Goal: Task Accomplishment & Management: Manage account settings

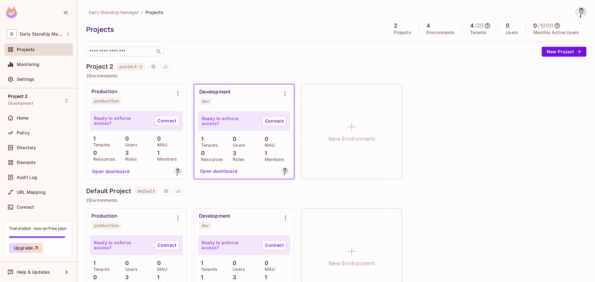
scroll to position [29, 0]
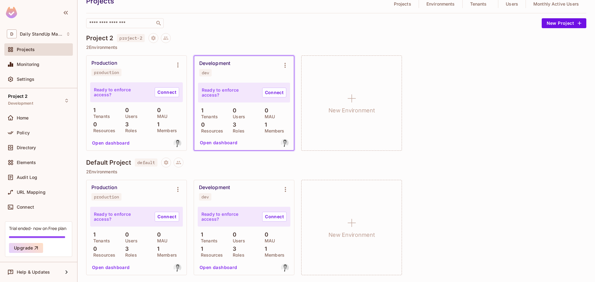
click at [513, 88] on div "Production production Ready to enforce access? Connect 1 Tenants 0 Users 0 MAU …" at bounding box center [336, 103] width 500 height 95
click at [133, 40] on span "project-2" at bounding box center [131, 38] width 28 height 8
click at [158, 40] on span "Project settings" at bounding box center [154, 39] width 10 height 6
click at [152, 40] on div at bounding box center [297, 141] width 595 height 282
click at [152, 40] on icon "Project settings" at bounding box center [154, 38] width 6 height 6
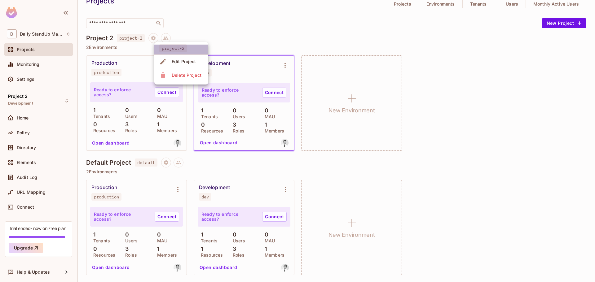
click at [165, 48] on span "project-2" at bounding box center [173, 48] width 28 height 8
click at [175, 48] on span "project-2" at bounding box center [173, 48] width 28 height 8
drag, startPoint x: 238, startPoint y: 36, endPoint x: 159, endPoint y: 54, distance: 80.9
click at [231, 38] on div at bounding box center [297, 141] width 595 height 282
click at [171, 33] on div at bounding box center [166, 38] width 10 height 10
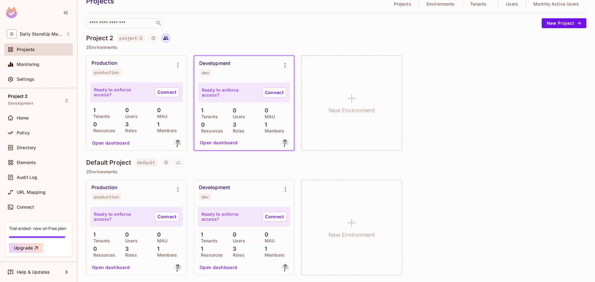
click at [170, 37] on button at bounding box center [166, 38] width 10 height 10
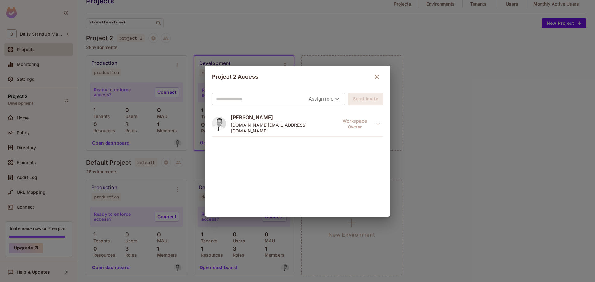
click at [246, 30] on div "Project 2 Access Assign role Send Invite [PERSON_NAME] [DOMAIN_NAME][EMAIL_ADDR…" at bounding box center [297, 141] width 595 height 282
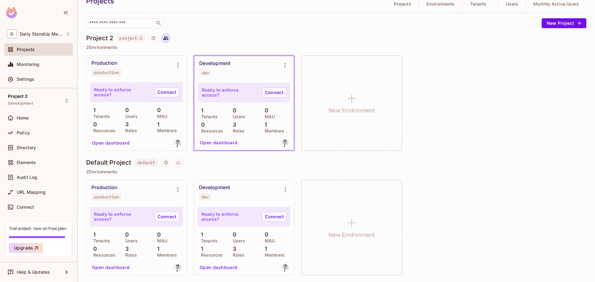
click at [167, 41] on icon at bounding box center [166, 38] width 6 height 6
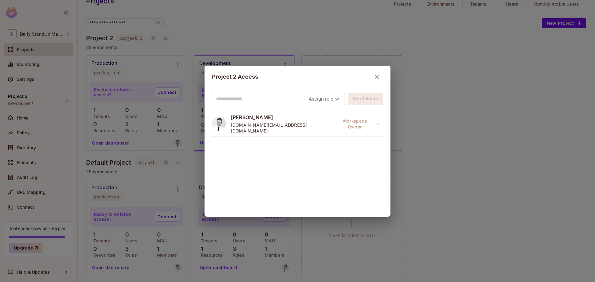
click at [333, 100] on body "D Daily StandUp Manager Projects Monitoring Settings Project 2 Development Home…" at bounding box center [297, 141] width 595 height 282
click at [333, 100] on div at bounding box center [297, 141] width 595 height 282
click at [331, 40] on div "Project 2 Access Assign role Send Invite [PERSON_NAME] [DOMAIN_NAME][EMAIL_ADDR…" at bounding box center [297, 141] width 595 height 282
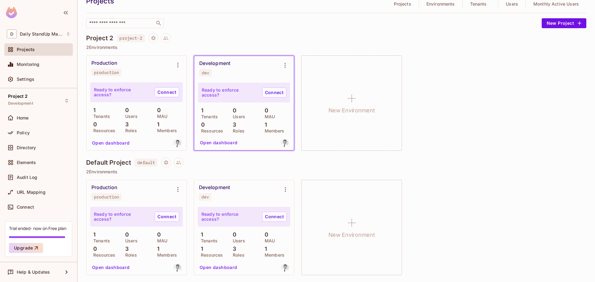
click at [217, 28] on div "Daily StandUp Manager / Projects Projects 2 Projects 4 Environments 4 / 20 Tena…" at bounding box center [336, 130] width 500 height 304
click at [169, 38] on icon at bounding box center [166, 38] width 6 height 6
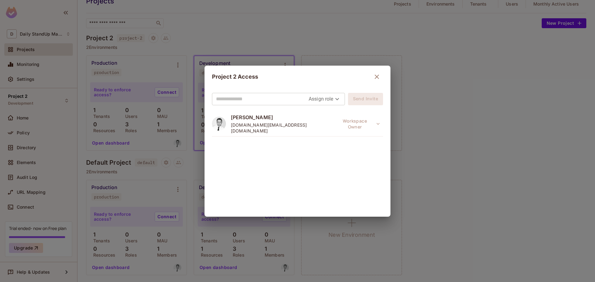
click at [293, 37] on div "Project 2 Access Assign role Send Invite [PERSON_NAME] [DOMAIN_NAME][EMAIL_ADDR…" at bounding box center [297, 141] width 595 height 282
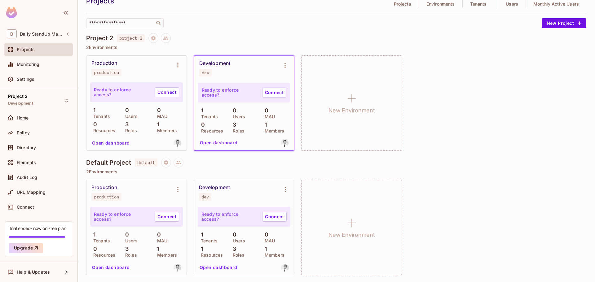
click at [282, 32] on div "Daily StandUp Manager / Projects Projects 2 Projects 4 Environments 4 / 20 Tena…" at bounding box center [336, 130] width 500 height 304
click at [39, 60] on div "Monitoring" at bounding box center [38, 64] width 69 height 12
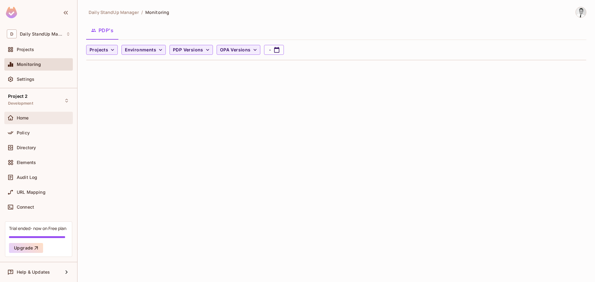
click at [29, 118] on span "Home" at bounding box center [23, 118] width 12 height 5
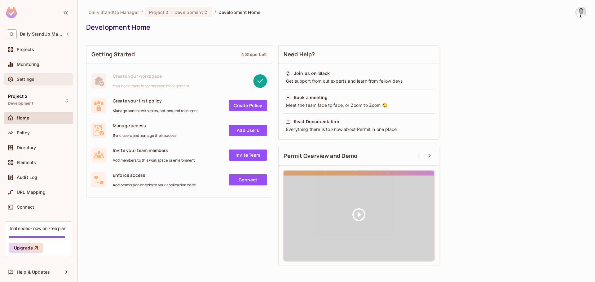
click at [49, 75] on div "Settings" at bounding box center [38, 79] width 69 height 12
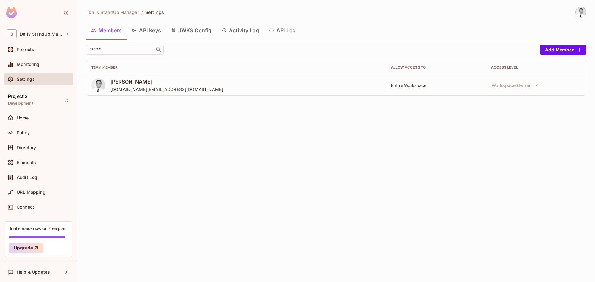
click at [153, 27] on button "API Keys" at bounding box center [146, 31] width 39 height 16
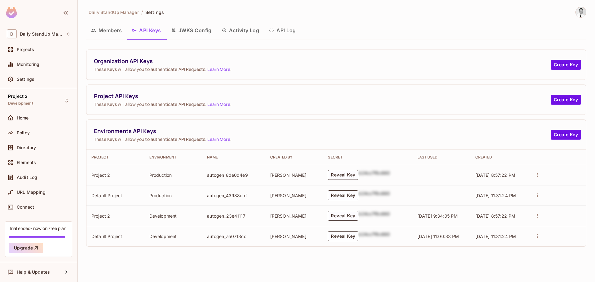
click at [199, 33] on button "JWKS Config" at bounding box center [191, 31] width 51 height 16
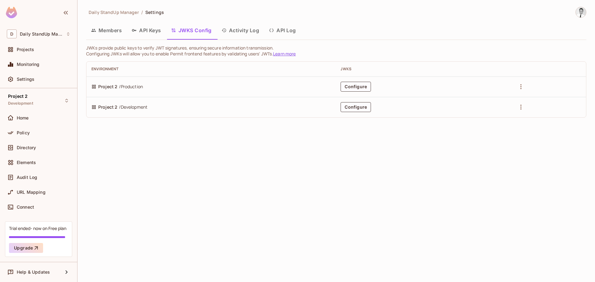
drag, startPoint x: 185, startPoint y: 113, endPoint x: 188, endPoint y: 113, distance: 3.1
click at [188, 113] on td "Project 2 / Development" at bounding box center [211, 107] width 249 height 20
click at [353, 86] on button "Configure" at bounding box center [356, 87] width 30 height 10
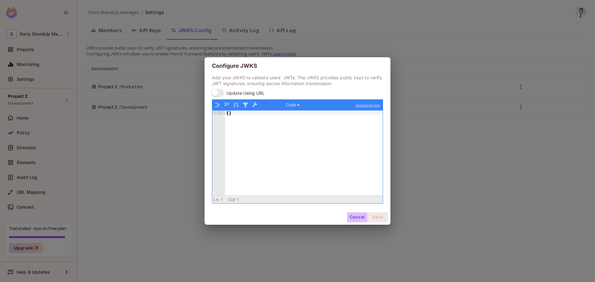
click at [361, 217] on button "Cancel" at bounding box center [357, 218] width 20 height 10
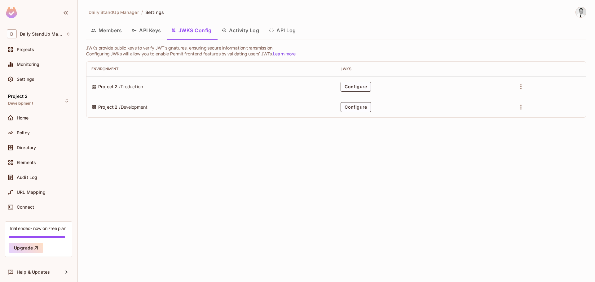
click at [241, 35] on button "Activity Log" at bounding box center [241, 31] width 48 height 16
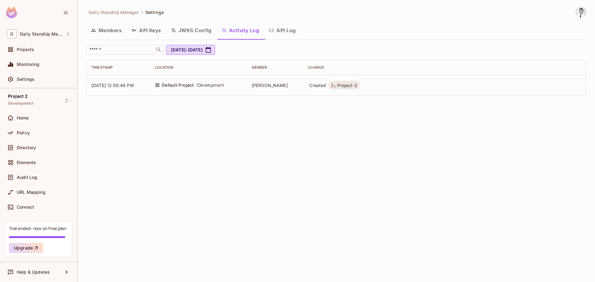
click at [279, 35] on button "API Log" at bounding box center [282, 31] width 37 height 16
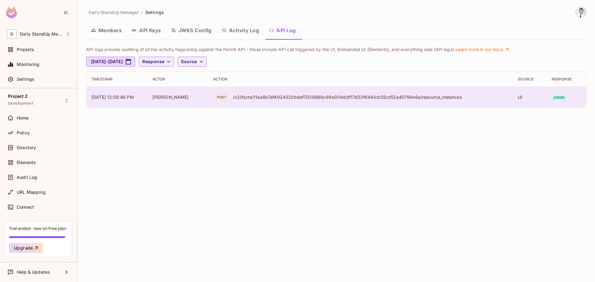
click at [331, 104] on td "POST /v2/facts/11ae8b7af4924320bdef7038968c99e0/1dddf17d33f6441cb55cd52a40799e6…" at bounding box center [360, 97] width 305 height 20
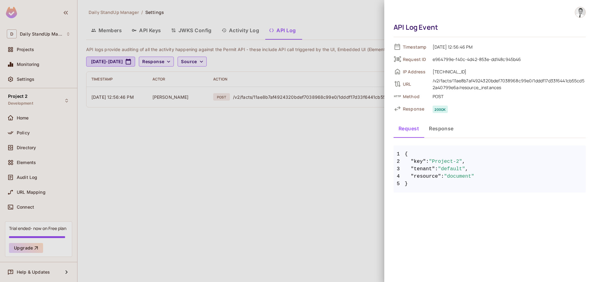
click at [440, 129] on button "Response" at bounding box center [441, 129] width 35 height 16
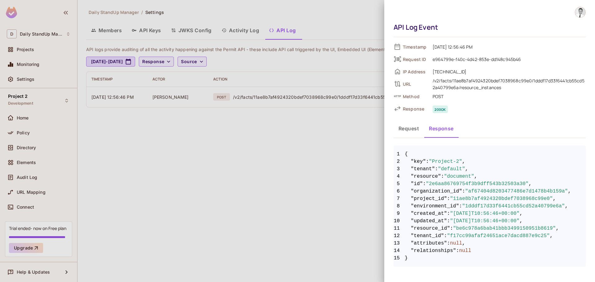
click at [414, 131] on button "Request" at bounding box center [409, 129] width 30 height 16
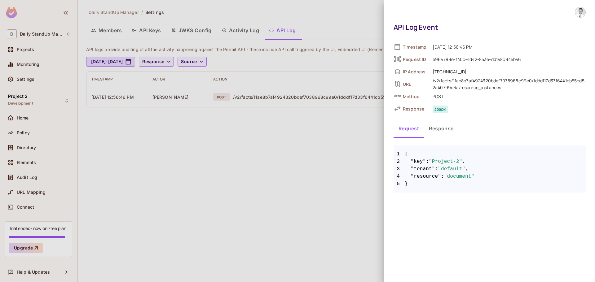
click at [269, 157] on div at bounding box center [297, 141] width 595 height 282
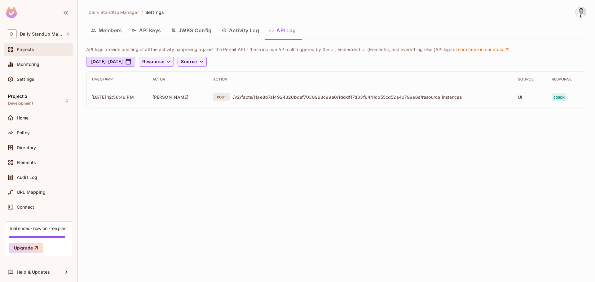
click at [42, 54] on div "Projects" at bounding box center [38, 49] width 69 height 12
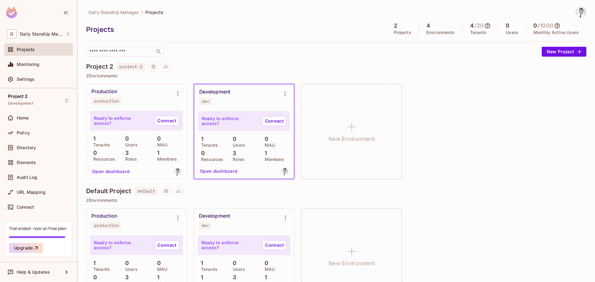
click at [337, 52] on div "​" at bounding box center [312, 52] width 453 height 10
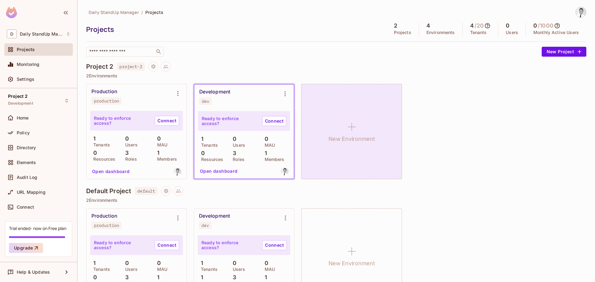
click at [341, 118] on div "New Environment" at bounding box center [351, 131] width 101 height 95
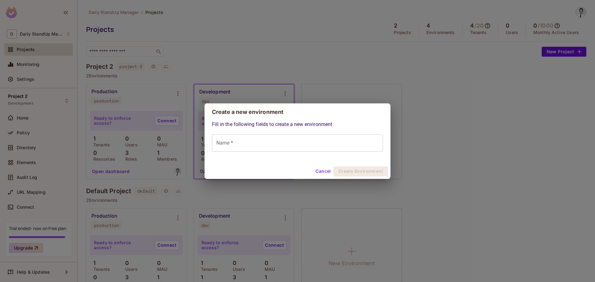
click at [485, 149] on div "Create a new environment Fill in the following fields to create a new environme…" at bounding box center [297, 141] width 595 height 282
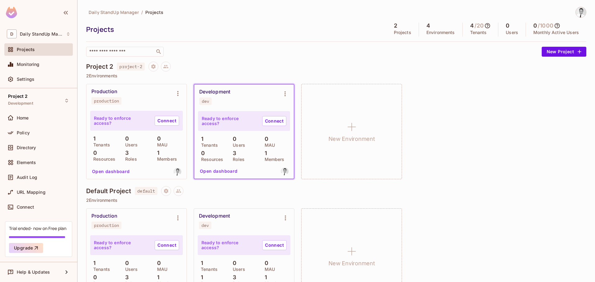
click at [272, 40] on div "Daily StandUp Manager / Projects Projects 2 Projects 4 Environments 4 / 20 Tena…" at bounding box center [336, 32] width 500 height 50
drag, startPoint x: 247, startPoint y: 53, endPoint x: 246, endPoint y: 57, distance: 4.1
click at [246, 53] on div "​" at bounding box center [312, 52] width 453 height 10
click at [150, 69] on button "Project settings" at bounding box center [154, 67] width 10 height 10
drag, startPoint x: 314, startPoint y: 51, endPoint x: 310, endPoint y: 52, distance: 4.4
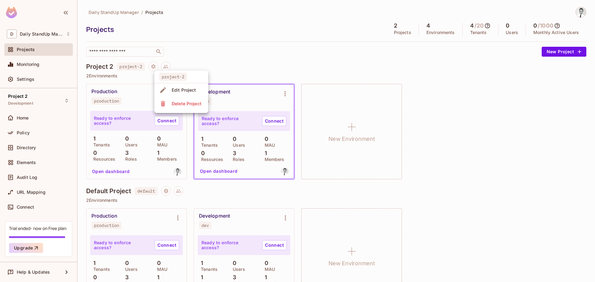
click at [314, 51] on div at bounding box center [297, 141] width 595 height 282
click at [259, 48] on div "​" at bounding box center [312, 52] width 453 height 10
click at [152, 70] on button "Project settings" at bounding box center [154, 67] width 10 height 10
click at [175, 106] on div "Delete Project" at bounding box center [187, 104] width 30 height 6
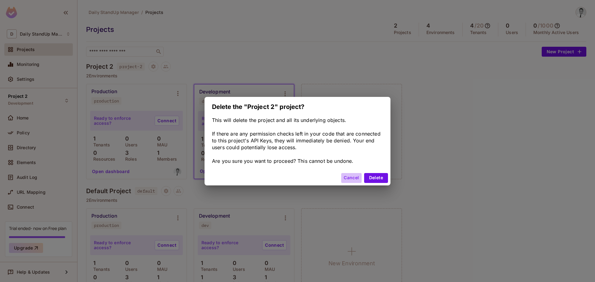
click at [346, 176] on button "Cancel" at bounding box center [351, 178] width 20 height 10
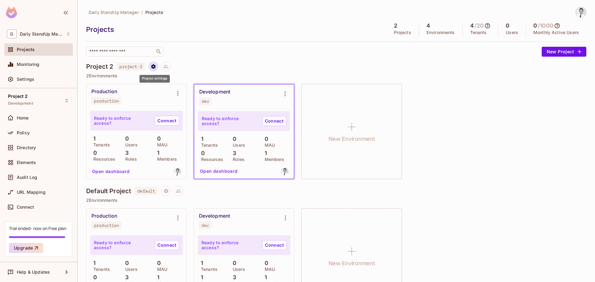
click at [154, 69] on button "Project settings" at bounding box center [154, 67] width 10 height 10
click at [271, 69] on div at bounding box center [297, 141] width 595 height 282
click at [343, 53] on div "​" at bounding box center [312, 52] width 453 height 10
click at [175, 94] on icon "Environment settings" at bounding box center [177, 93] width 7 height 7
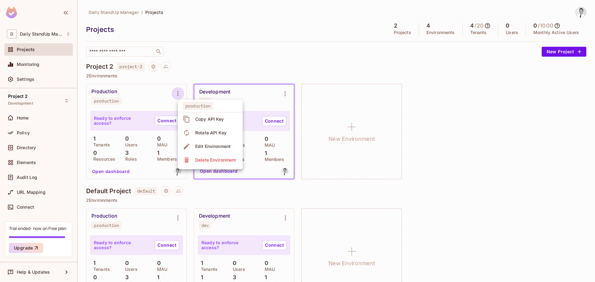
click at [241, 70] on div at bounding box center [297, 141] width 595 height 282
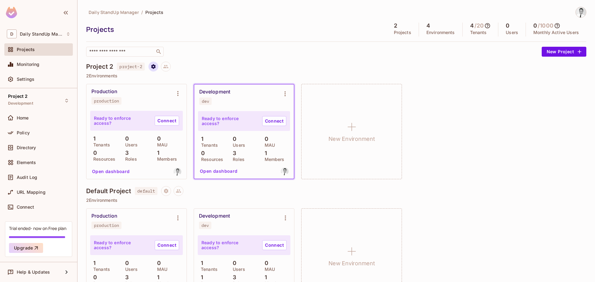
click at [158, 64] on button "Project settings" at bounding box center [154, 67] width 10 height 10
click at [194, 103] on div "Delete Project" at bounding box center [187, 104] width 30 height 6
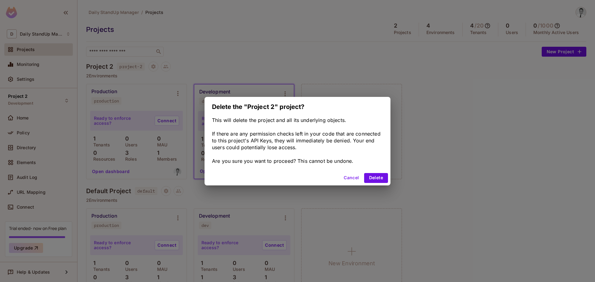
click at [368, 177] on button "Delete" at bounding box center [376, 178] width 24 height 10
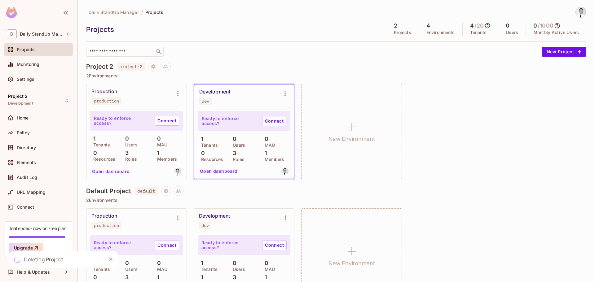
click at [265, 67] on div "Project 2 project-2" at bounding box center [336, 67] width 500 height 10
click at [153, 65] on icon "Project settings" at bounding box center [153, 66] width 4 height 5
click at [184, 101] on div "Delete Project" at bounding box center [187, 104] width 30 height 6
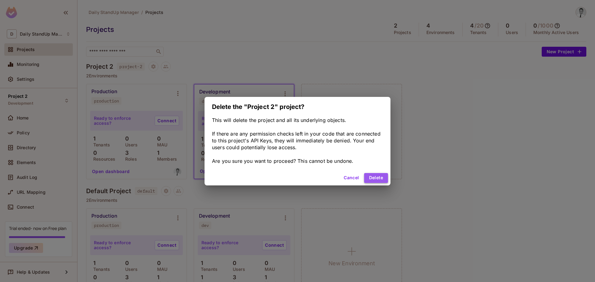
click at [377, 176] on button "Delete" at bounding box center [376, 178] width 24 height 10
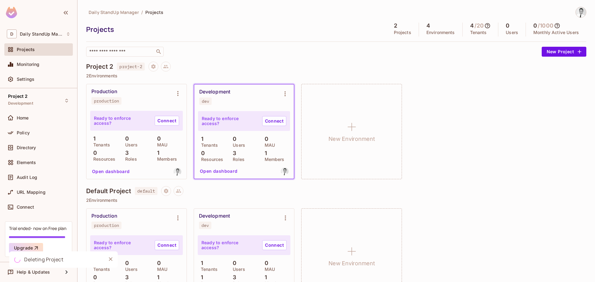
click at [303, 46] on div "Daily StandUp Manager / Projects Projects 2 Projects 4 Environments 4 / 20 Tena…" at bounding box center [336, 32] width 500 height 50
click at [268, 52] on div "​" at bounding box center [312, 52] width 453 height 10
click at [267, 47] on div "​" at bounding box center [312, 52] width 453 height 10
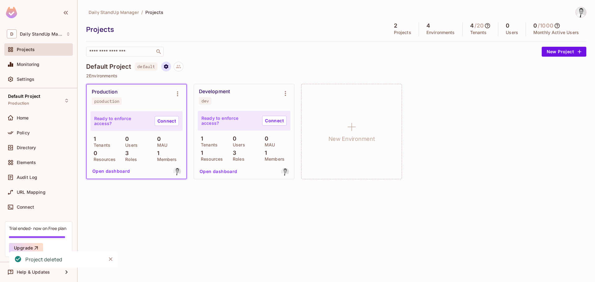
click at [167, 65] on icon "Project settings" at bounding box center [166, 66] width 4 height 5
click at [198, 106] on ul "default Edit Project Delete Project" at bounding box center [194, 92] width 54 height 42
click at [290, 62] on div at bounding box center [297, 141] width 595 height 282
click at [22, 99] on span "Default Project" at bounding box center [24, 96] width 32 height 5
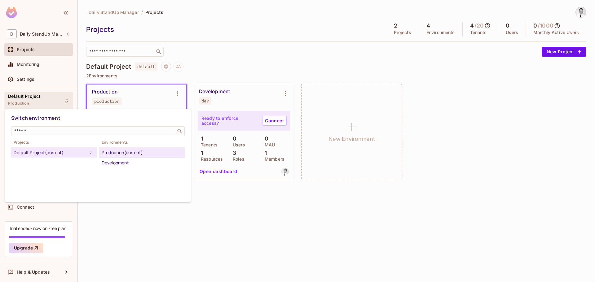
click at [22, 99] on div at bounding box center [297, 141] width 595 height 282
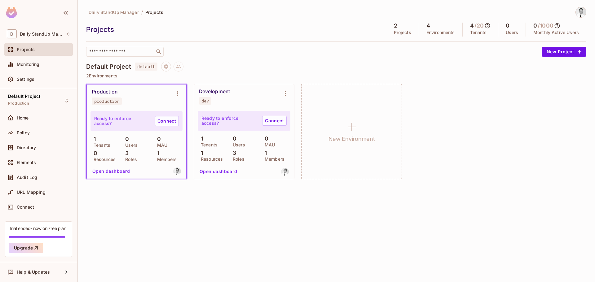
click at [298, 64] on div "Default Project default" at bounding box center [336, 67] width 500 height 10
click at [39, 105] on div "Default Project Production" at bounding box center [24, 100] width 32 height 13
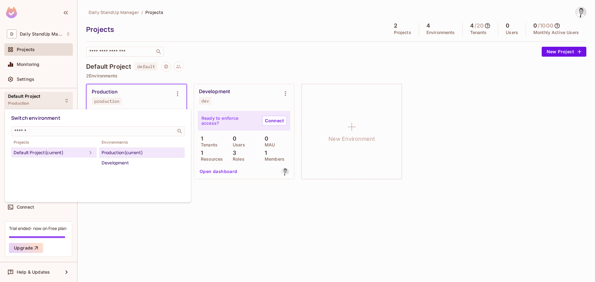
click at [357, 71] on div at bounding box center [297, 141] width 595 height 282
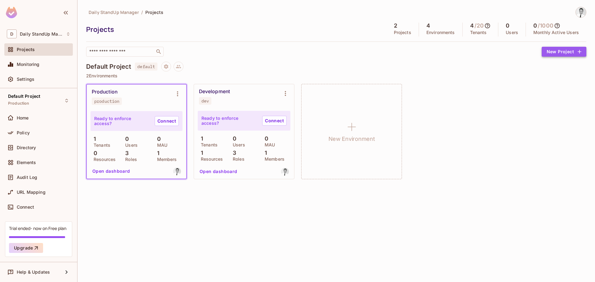
click at [561, 52] on button "New Project" at bounding box center [564, 52] width 45 height 10
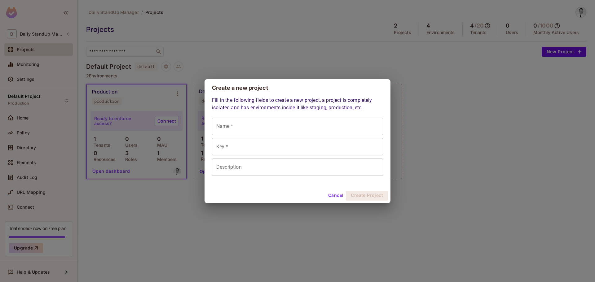
click at [338, 193] on button "Cancel" at bounding box center [336, 196] width 20 height 10
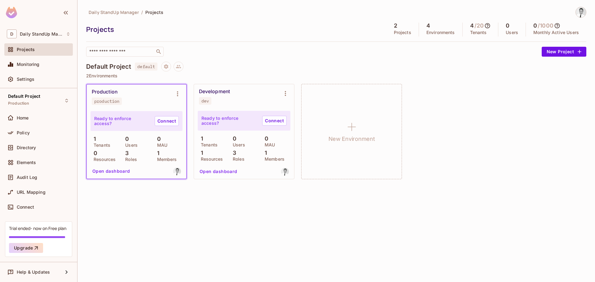
click at [301, 45] on div "Daily StandUp Manager / Projects Projects 2 Projects 4 Environments 4 / 20 Tena…" at bounding box center [336, 32] width 500 height 50
click at [171, 69] on button "Project settings" at bounding box center [166, 67] width 10 height 10
click at [204, 103] on ul "default Edit Project Delete Project" at bounding box center [194, 92] width 54 height 42
click at [279, 64] on div at bounding box center [297, 141] width 595 height 282
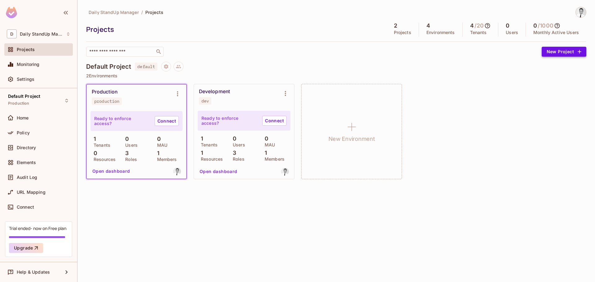
click at [547, 54] on div "​ New Project" at bounding box center [336, 52] width 500 height 10
click at [556, 52] on button "New Project" at bounding box center [564, 52] width 45 height 10
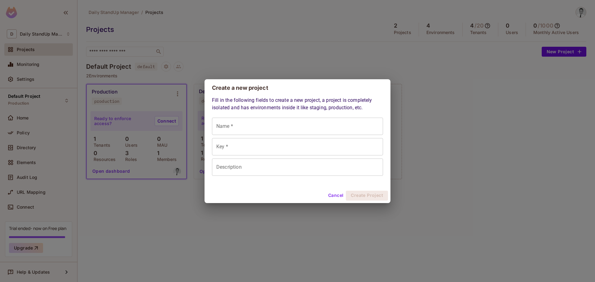
click at [256, 126] on input "Name *" at bounding box center [297, 126] width 171 height 17
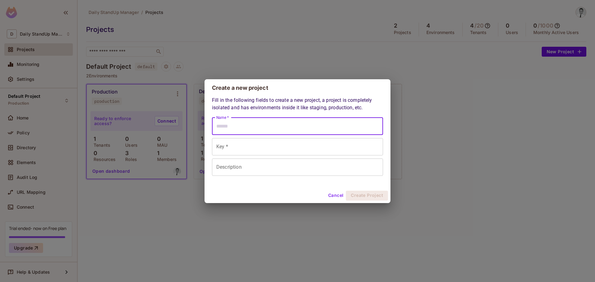
type input "*********"
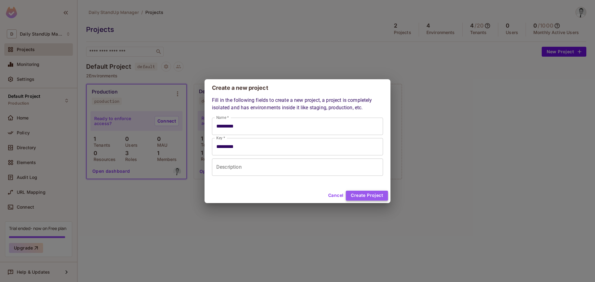
click at [370, 194] on button "Create Project" at bounding box center [367, 196] width 42 height 10
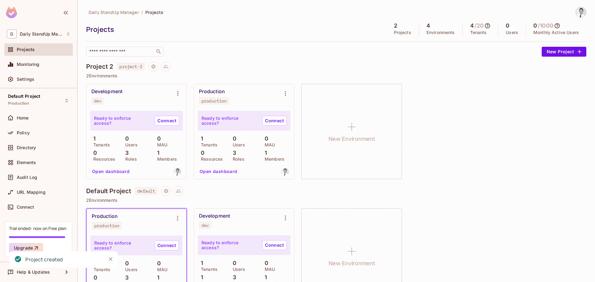
click at [257, 51] on div "​" at bounding box center [312, 52] width 453 height 10
click at [174, 192] on div at bounding box center [172, 191] width 22 height 10
click at [170, 192] on button "Project settings" at bounding box center [166, 191] width 10 height 10
click at [158, 64] on div at bounding box center [297, 141] width 595 height 282
click at [149, 68] on div "Project 2 project-2" at bounding box center [336, 67] width 500 height 10
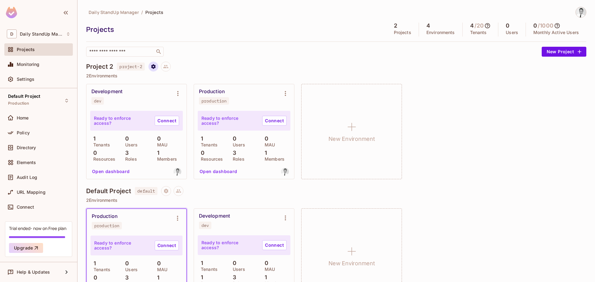
click at [153, 66] on icon "Project settings" at bounding box center [153, 66] width 4 height 5
click at [256, 73] on div at bounding box center [297, 141] width 595 height 282
click at [178, 219] on icon "Environment settings" at bounding box center [177, 218] width 7 height 7
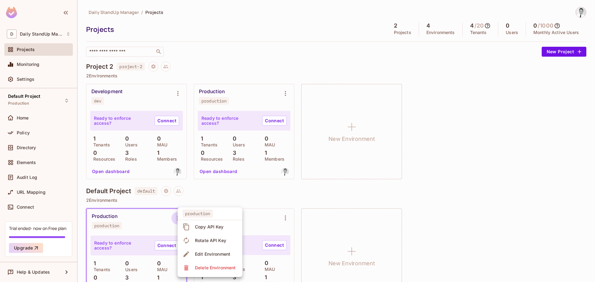
click at [167, 191] on div at bounding box center [297, 141] width 595 height 282
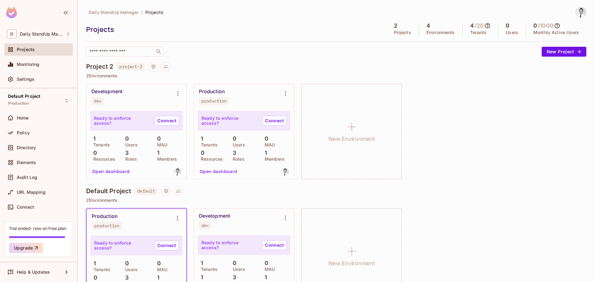
click at [167, 191] on div "production Copy API Key Rotate API Key Edit Environment Delete Environment" at bounding box center [297, 141] width 595 height 282
click at [169, 191] on icon "Project settings" at bounding box center [166, 192] width 6 height 6
click at [293, 194] on div at bounding box center [297, 141] width 595 height 282
drag, startPoint x: 309, startPoint y: 64, endPoint x: 2, endPoint y: 218, distance: 344.2
click at [309, 64] on div "Project 2 project-2" at bounding box center [336, 67] width 500 height 10
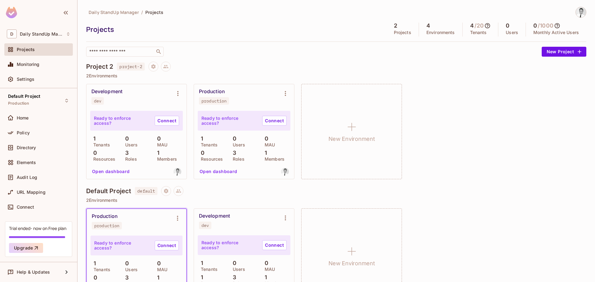
click at [254, 49] on div "​" at bounding box center [312, 52] width 453 height 10
click at [28, 106] on span "Production" at bounding box center [18, 103] width 21 height 5
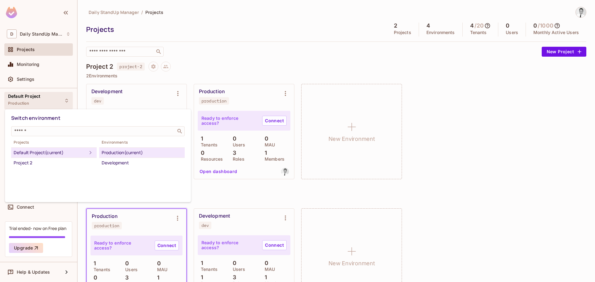
click at [295, 53] on div at bounding box center [297, 141] width 595 height 282
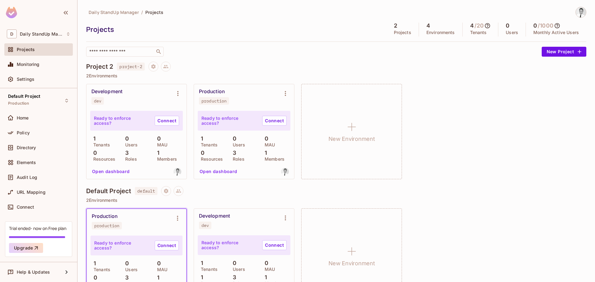
click at [167, 62] on div at bounding box center [166, 67] width 10 height 10
click at [171, 65] on button at bounding box center [166, 67] width 10 height 10
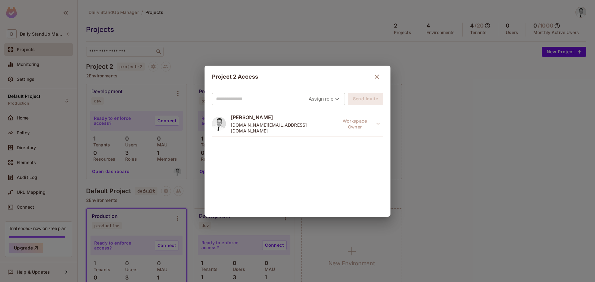
click at [319, 99] on body "D Daily StandUp Manager Projects Monitoring Settings Default Project Production…" at bounding box center [297, 141] width 595 height 282
click at [321, 114] on li "Owner" at bounding box center [322, 113] width 33 height 11
type input "*****"
click at [254, 95] on input "text" at bounding box center [267, 99] width 103 height 10
type input "**********"
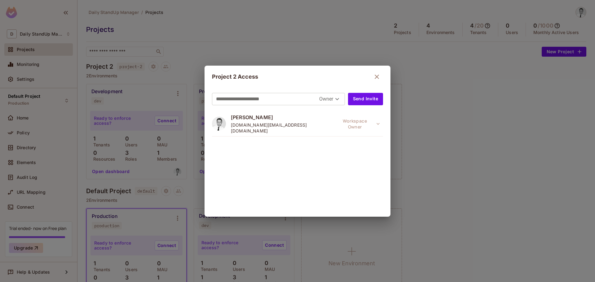
click at [339, 77] on div "Project 2 Access" at bounding box center [297, 77] width 171 height 12
click at [361, 98] on button "Send Invite" at bounding box center [365, 99] width 35 height 12
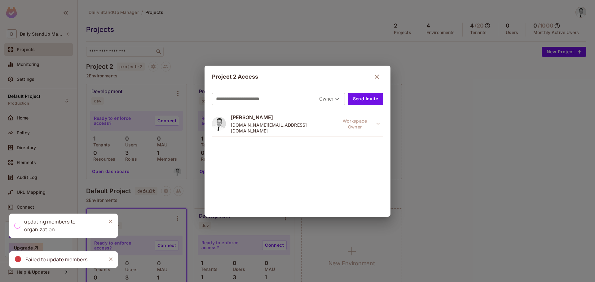
click at [111, 260] on icon "Close" at bounding box center [111, 259] width 6 height 6
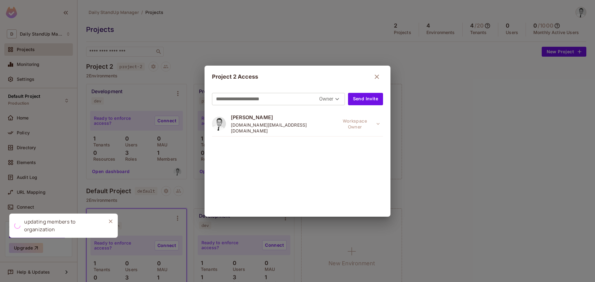
click at [110, 222] on icon "Close" at bounding box center [111, 222] width 4 height 4
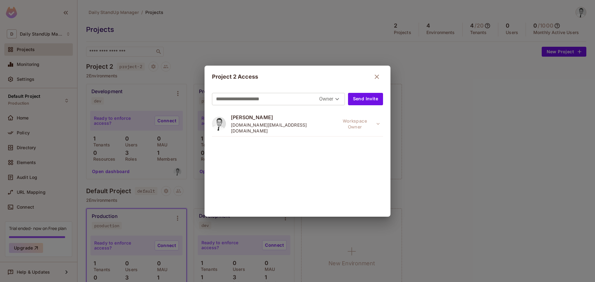
click at [233, 98] on input "**********" at bounding box center [267, 99] width 103 height 10
click at [373, 78] on icon "button" at bounding box center [376, 76] width 7 height 7
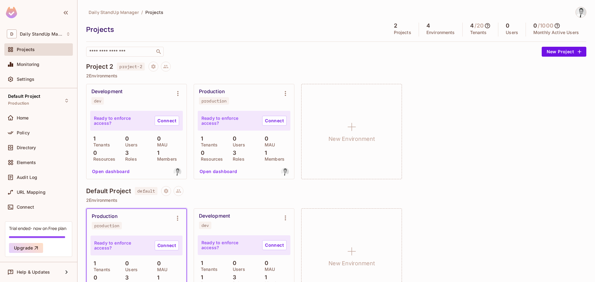
click at [308, 51] on div "​" at bounding box center [312, 52] width 453 height 10
click at [158, 66] on button "Project settings" at bounding box center [154, 67] width 10 height 10
click at [181, 90] on div "Edit Project" at bounding box center [184, 90] width 24 height 6
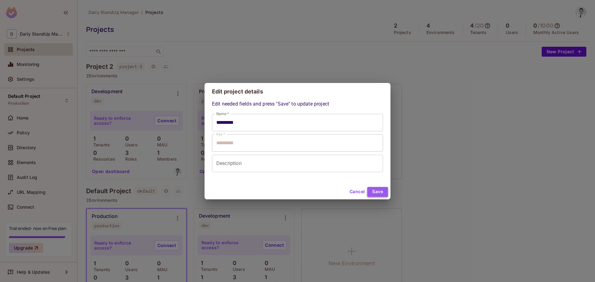
click at [376, 192] on button "Save" at bounding box center [377, 192] width 21 height 10
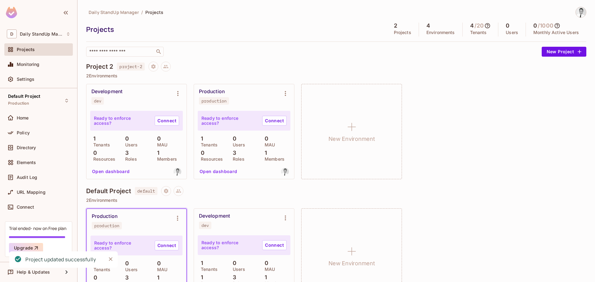
click at [445, 151] on div "Development dev Ready to enforce access? Connect 1 Tenants 0 Users 0 MAU 0 Reso…" at bounding box center [336, 131] width 500 height 95
click at [314, 53] on div "​" at bounding box center [312, 52] width 453 height 10
click at [178, 94] on icon "Environment settings" at bounding box center [177, 93] width 1 height 5
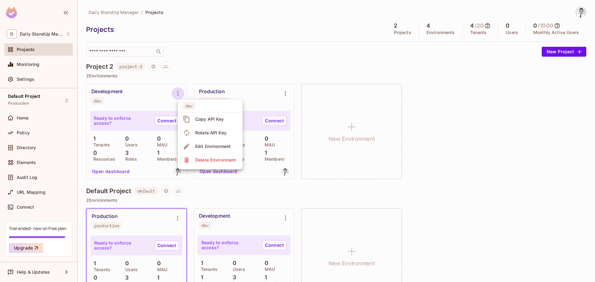
click at [309, 69] on div at bounding box center [297, 141] width 595 height 282
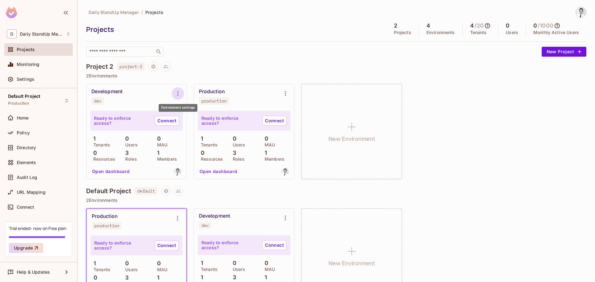
click at [177, 93] on icon "Environment settings" at bounding box center [177, 93] width 7 height 7
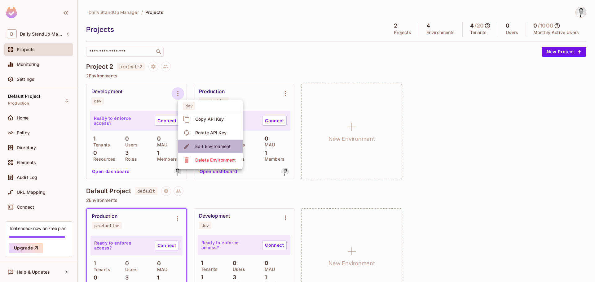
click at [213, 143] on span "Edit Environment" at bounding box center [212, 147] width 39 height 10
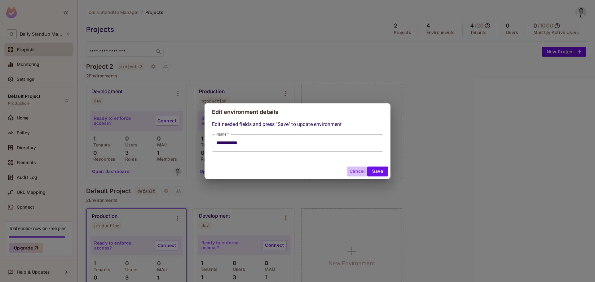
click at [355, 171] on button "Cancel" at bounding box center [357, 172] width 20 height 10
type input "**********"
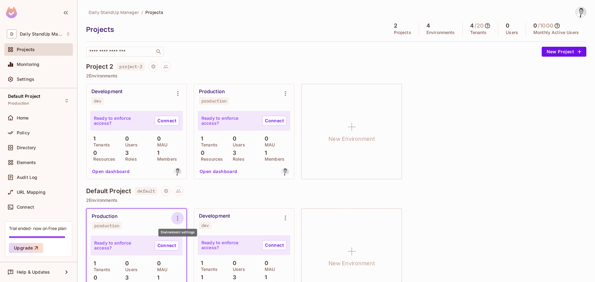
click at [179, 218] on icon "Environment settings" at bounding box center [177, 218] width 7 height 7
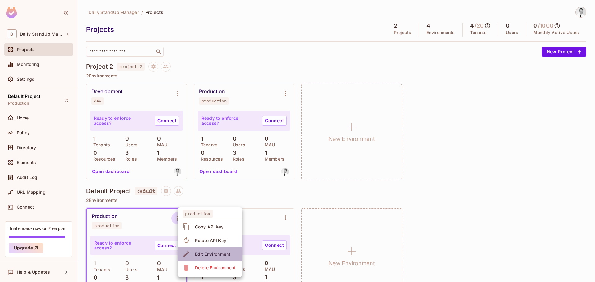
click at [222, 256] on div "Edit Environment" at bounding box center [212, 254] width 35 height 6
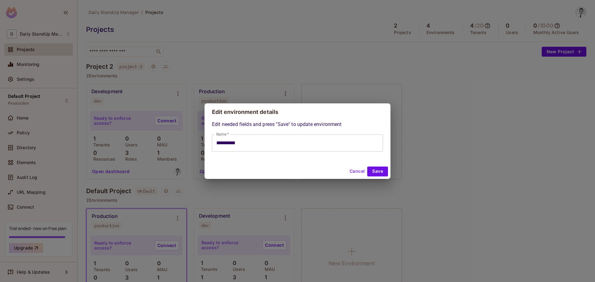
click at [355, 167] on button "Cancel" at bounding box center [357, 172] width 20 height 10
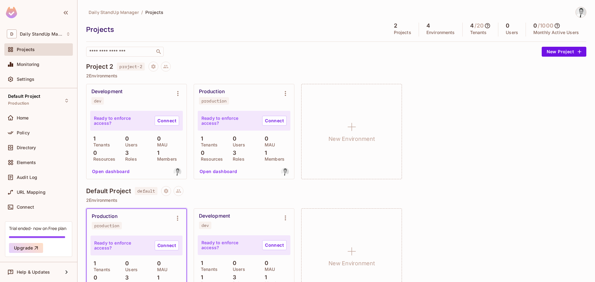
type input "**********"
click at [180, 94] on icon "Environment settings" at bounding box center [177, 93] width 7 height 7
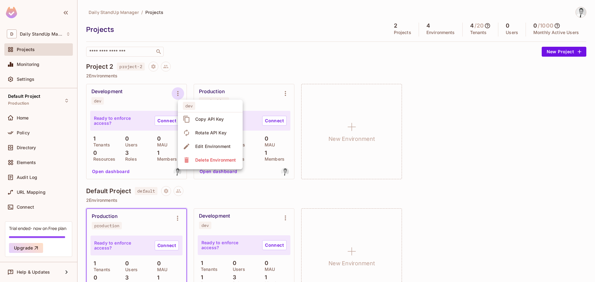
drag, startPoint x: 180, startPoint y: 94, endPoint x: 164, endPoint y: 70, distance: 28.6
click at [180, 93] on div at bounding box center [297, 141] width 595 height 282
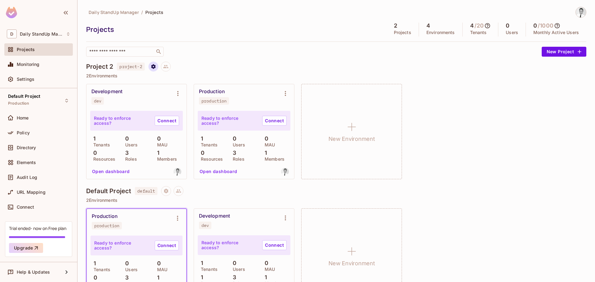
click at [156, 67] on icon "Project settings" at bounding box center [153, 66] width 4 height 5
click at [156, 67] on div at bounding box center [297, 141] width 595 height 282
click at [177, 93] on icon "Environment settings" at bounding box center [177, 93] width 7 height 7
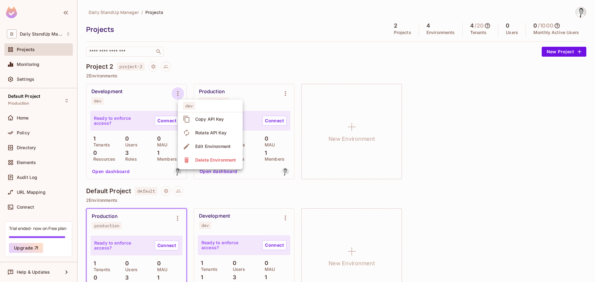
click at [177, 93] on div at bounding box center [297, 141] width 595 height 282
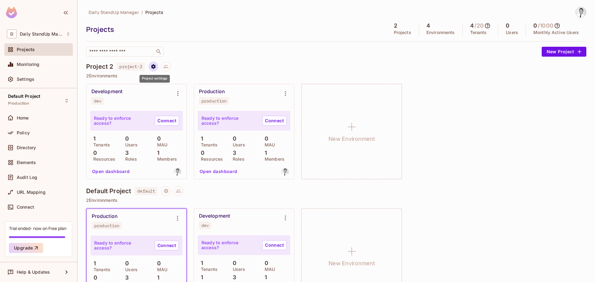
click at [157, 66] on button "Project settings" at bounding box center [154, 67] width 10 height 10
click at [235, 70] on div at bounding box center [297, 141] width 595 height 282
click at [179, 91] on icon "Environment settings" at bounding box center [177, 93] width 7 height 7
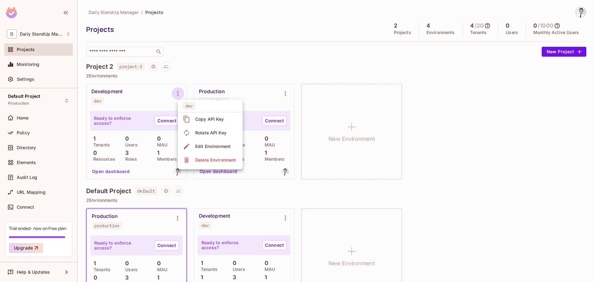
click at [263, 54] on div at bounding box center [297, 141] width 595 height 282
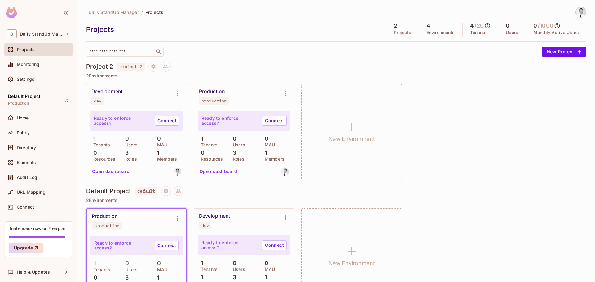
click at [316, 39] on div "Daily StandUp Manager / Projects Projects 2 Projects 4 Environments 4 / 20 Tena…" at bounding box center [336, 32] width 500 height 50
drag, startPoint x: 258, startPoint y: 68, endPoint x: 267, endPoint y: 98, distance: 31.3
click at [258, 69] on div "Project 2 project-2" at bounding box center [336, 67] width 500 height 10
click at [268, 122] on link "Connect" at bounding box center [274, 121] width 24 height 10
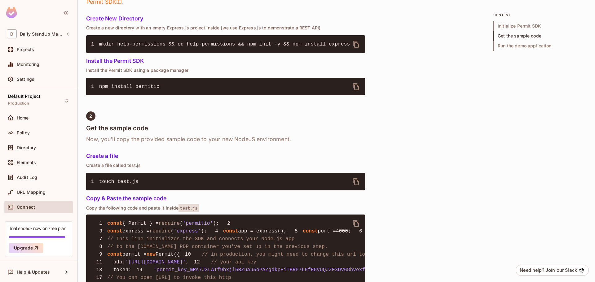
scroll to position [217, 0]
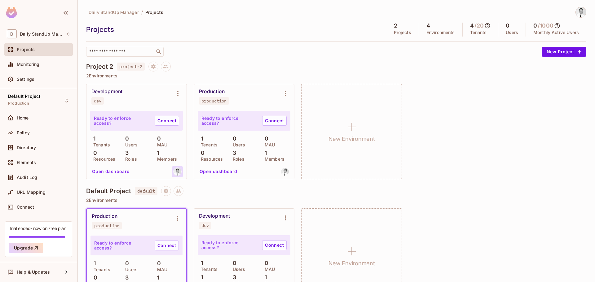
click at [182, 174] on div at bounding box center [177, 172] width 11 height 11
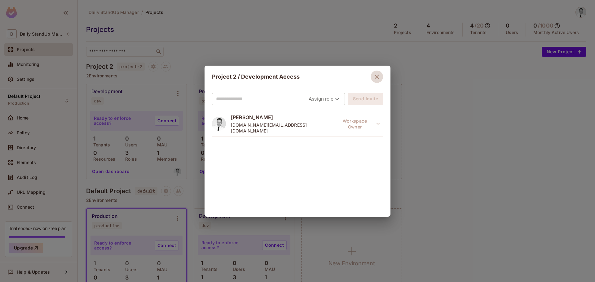
click at [375, 75] on icon "button" at bounding box center [377, 77] width 4 height 4
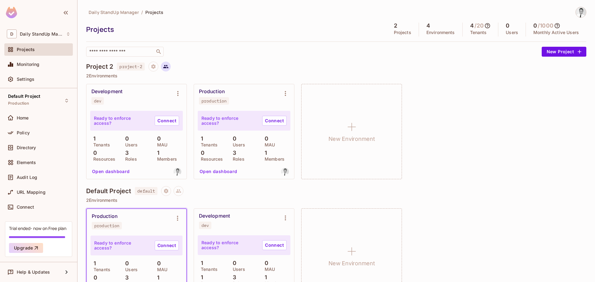
click at [168, 68] on icon at bounding box center [166, 67] width 6 height 6
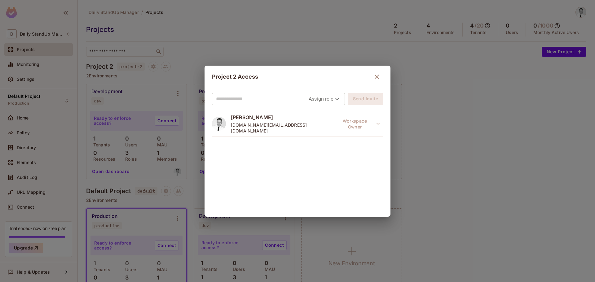
click at [373, 77] on icon "button" at bounding box center [376, 76] width 7 height 7
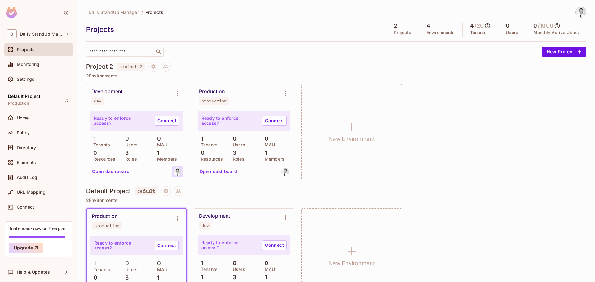
click at [178, 169] on img at bounding box center [178, 172] width 8 height 8
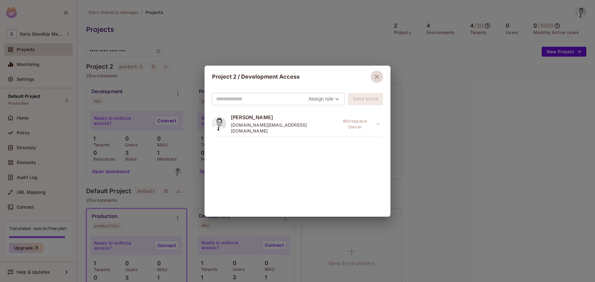
click at [377, 75] on icon "button" at bounding box center [376, 76] width 7 height 7
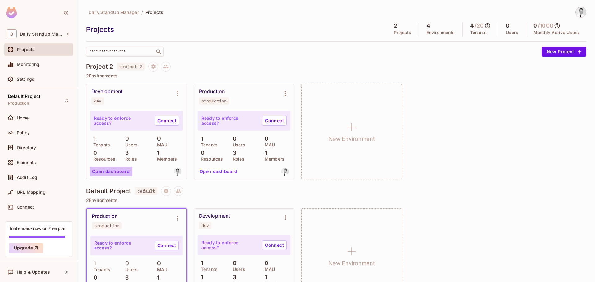
click at [117, 172] on button "Open dashboard" at bounding box center [111, 172] width 43 height 10
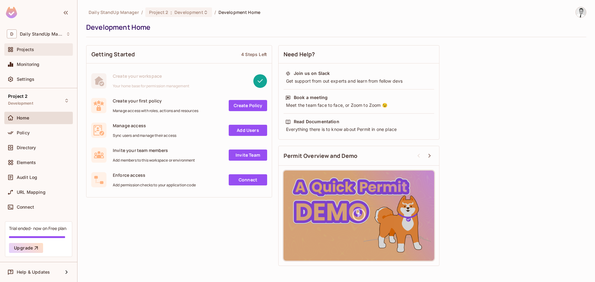
click at [46, 53] on div "Projects" at bounding box center [39, 49] width 64 height 7
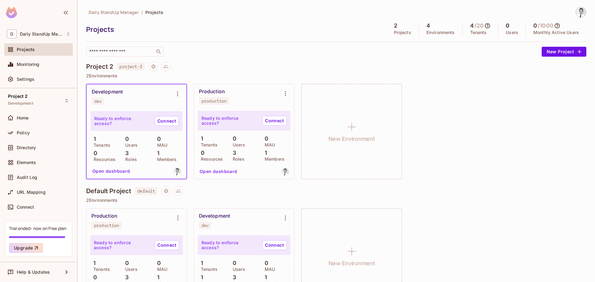
click at [300, 28] on div "Projects" at bounding box center [234, 29] width 297 height 9
drag, startPoint x: 328, startPoint y: 63, endPoint x: 328, endPoint y: 59, distance: 4.3
click at [328, 59] on div "Daily StandUp Manager / Projects Projects 2 Projects 4 Environments 4 / 20 Tena…" at bounding box center [336, 159] width 500 height 304
click at [177, 93] on icon "Environment settings" at bounding box center [177, 93] width 7 height 7
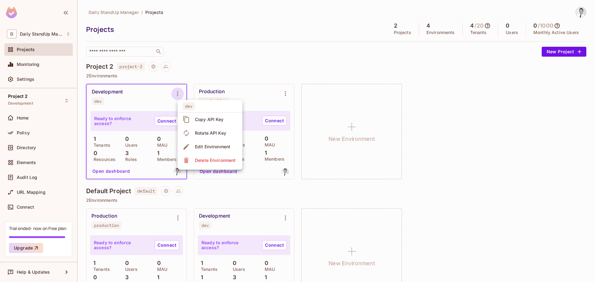
click at [258, 37] on div at bounding box center [297, 141] width 595 height 282
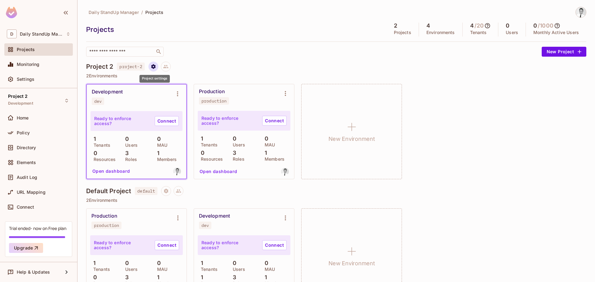
click at [153, 64] on icon "Project settings" at bounding box center [154, 67] width 6 height 6
click at [175, 87] on div "Edit Project" at bounding box center [184, 90] width 24 height 6
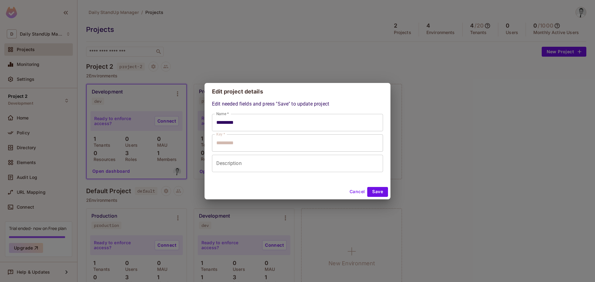
type input "*********"
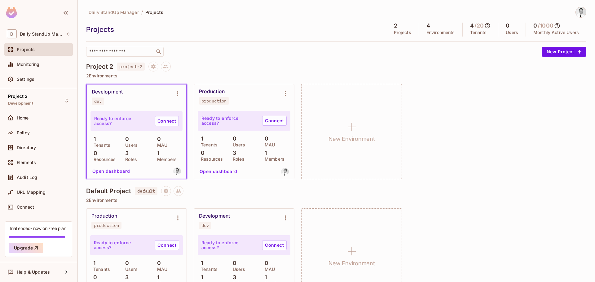
click at [264, 56] on div "​" at bounding box center [312, 52] width 453 height 10
click at [152, 68] on icon "Project settings" at bounding box center [154, 67] width 6 height 6
click at [286, 60] on div at bounding box center [297, 141] width 595 height 282
click at [303, 51] on div "​" at bounding box center [312, 52] width 453 height 10
click at [297, 43] on div "Daily StandUp Manager / Projects Projects 2 Projects 4 Environments 4 / 20 Tena…" at bounding box center [336, 32] width 500 height 50
